Goal: Transaction & Acquisition: Purchase product/service

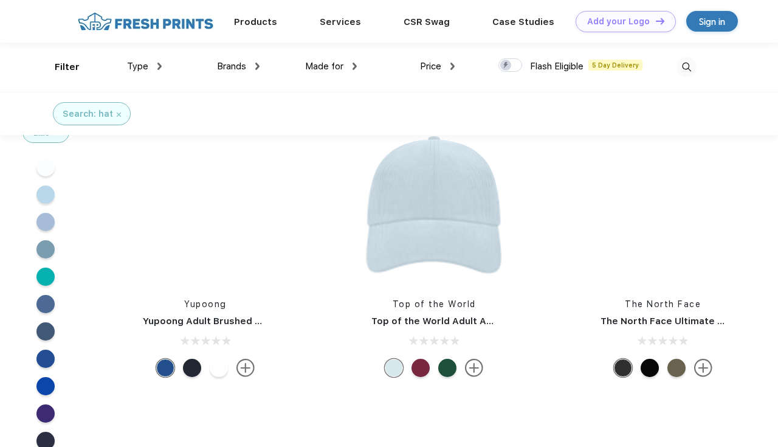
scroll to position [5103, 0]
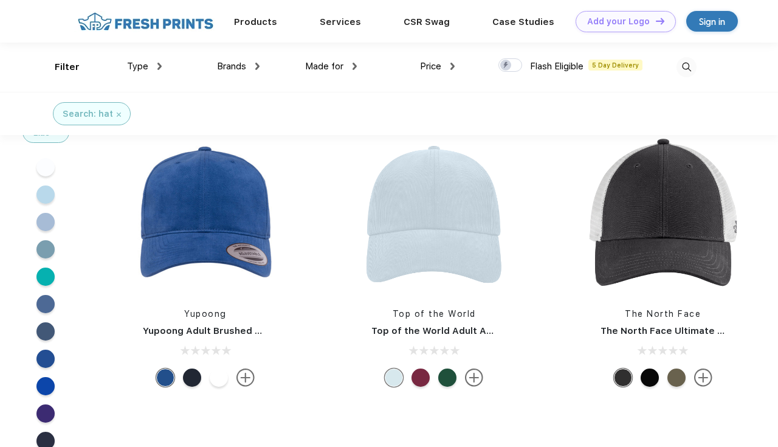
click at [189, 376] on div at bounding box center [192, 377] width 18 height 18
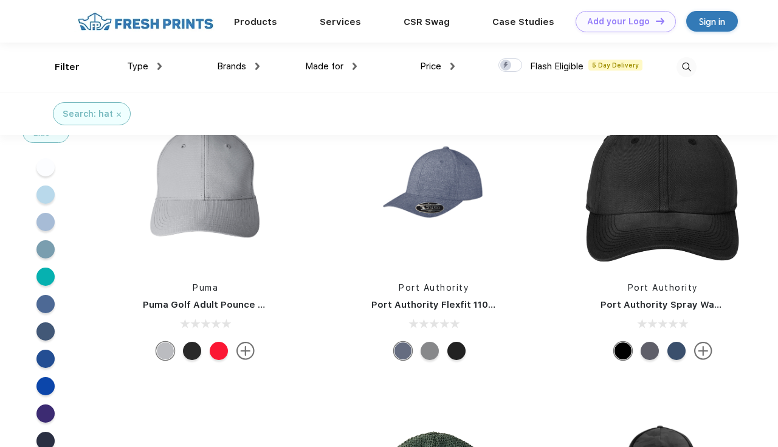
scroll to position [8468, 0]
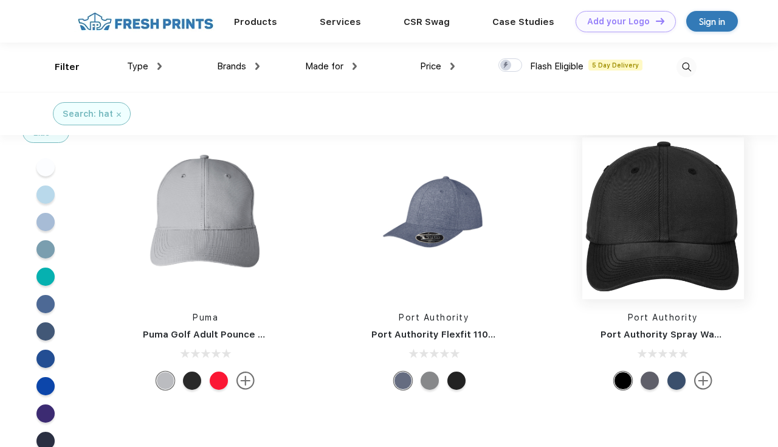
click at [699, 216] on img at bounding box center [663, 218] width 162 height 162
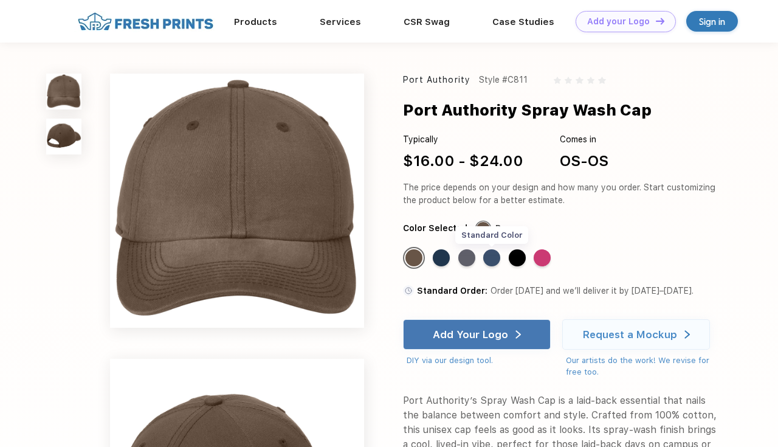
click at [492, 256] on div "Standard Color" at bounding box center [491, 257] width 17 height 17
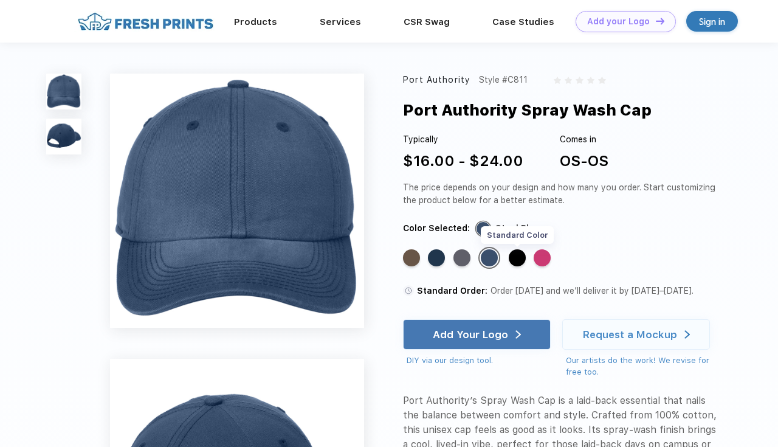
click at [517, 261] on div "Standard Color" at bounding box center [517, 257] width 17 height 17
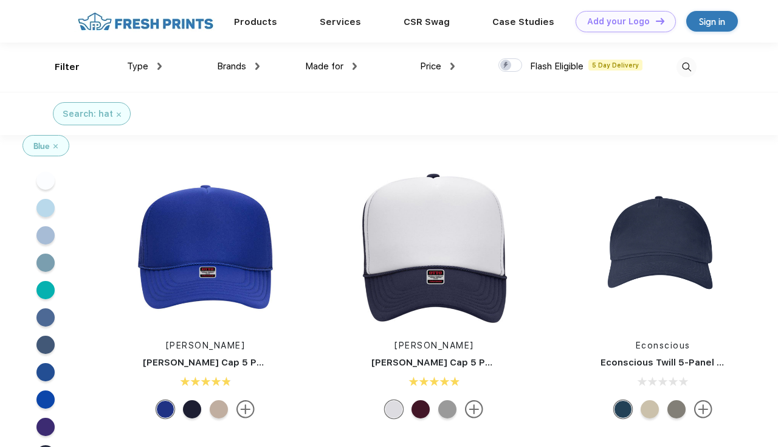
click at [118, 112] on img at bounding box center [119, 114] width 4 height 4
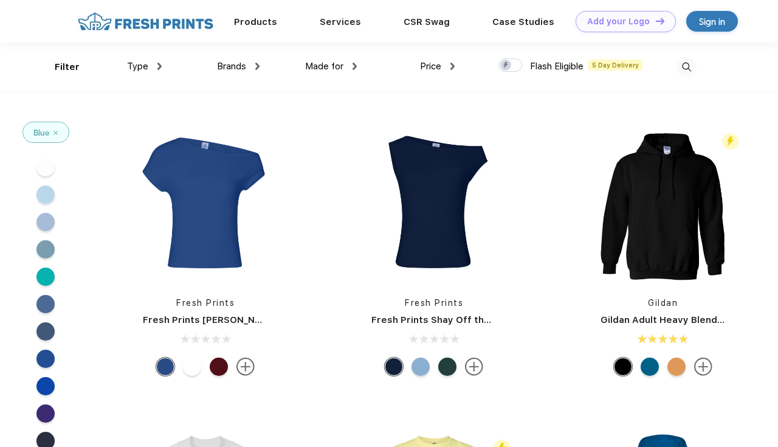
click at [681, 68] on img at bounding box center [686, 67] width 20 height 20
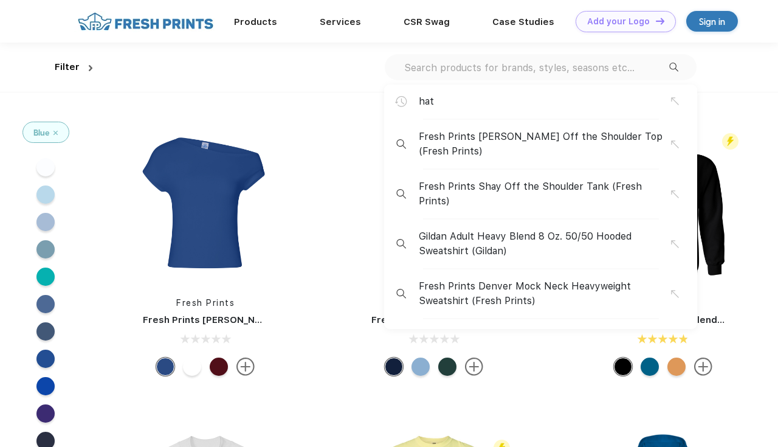
click at [582, 70] on input "text" at bounding box center [536, 67] width 266 height 13
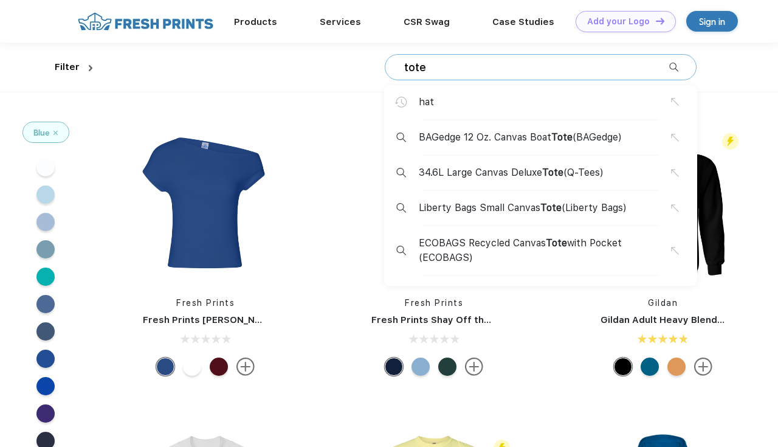
type input "tote"
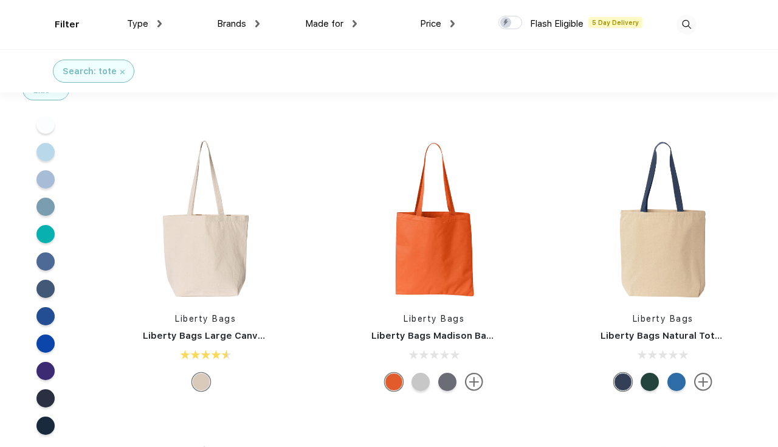
scroll to position [866, 0]
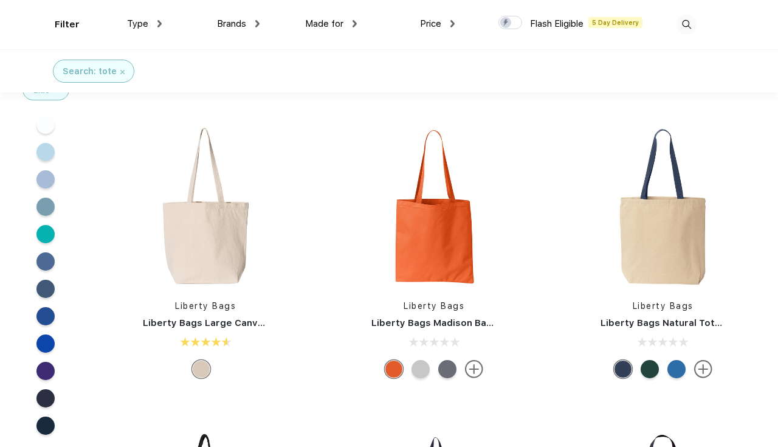
click at [472, 370] on img at bounding box center [474, 369] width 18 height 18
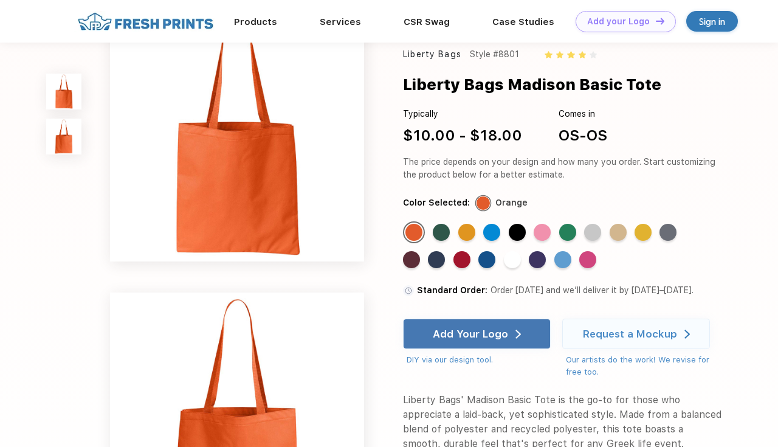
scroll to position [27, 0]
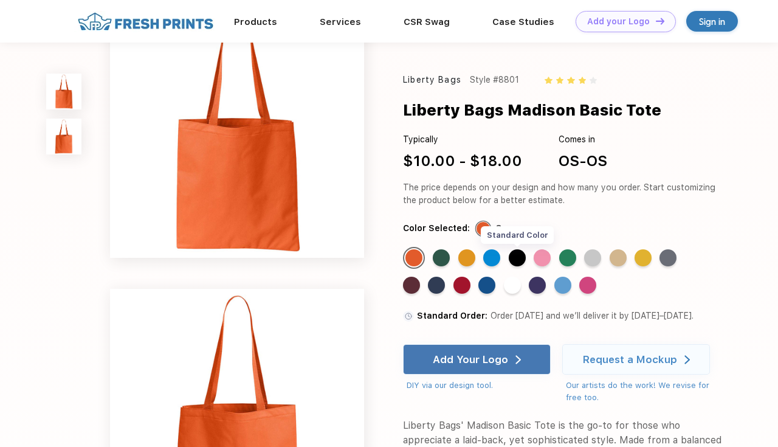
click at [519, 252] on div "Standard Color" at bounding box center [517, 257] width 17 height 17
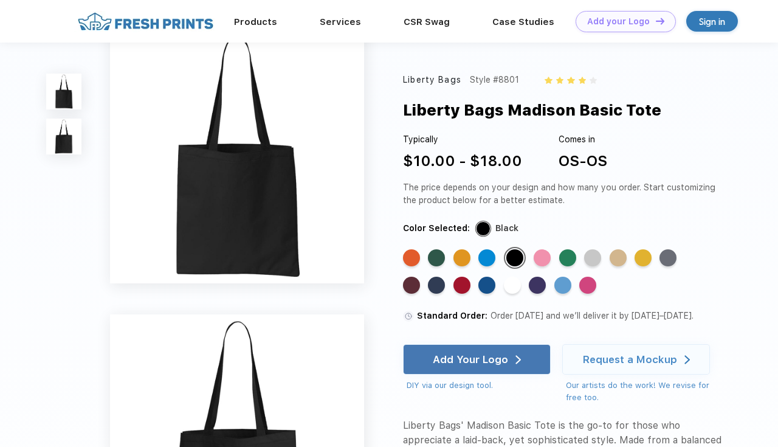
scroll to position [3, 0]
